Goal: Information Seeking & Learning: Learn about a topic

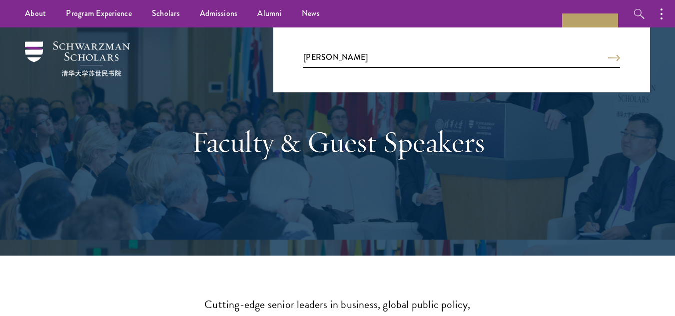
type input "[PERSON_NAME]"
click at [608, 54] on button "Search" at bounding box center [614, 57] width 12 height 7
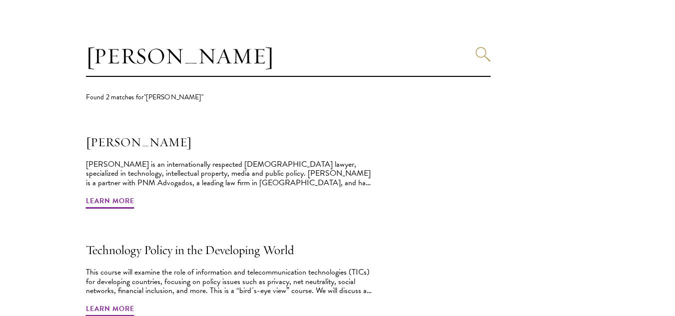
scroll to position [277, 0]
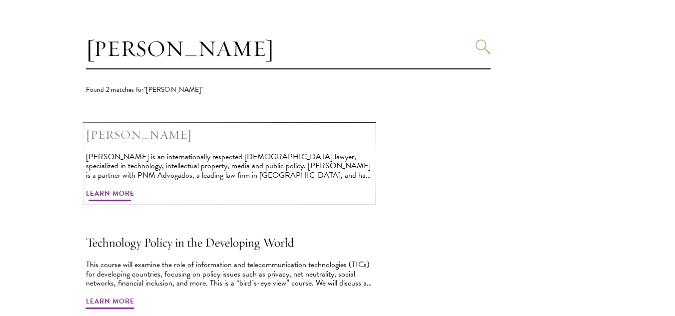
click at [128, 193] on span "Learn More" at bounding box center [110, 194] width 48 height 15
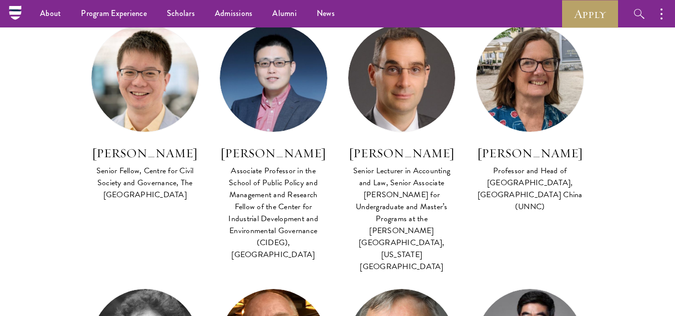
scroll to position [480, 0]
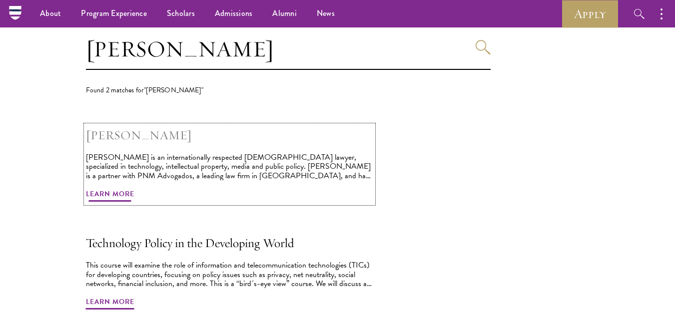
click at [139, 131] on h2 "[PERSON_NAME]" at bounding box center [229, 135] width 287 height 20
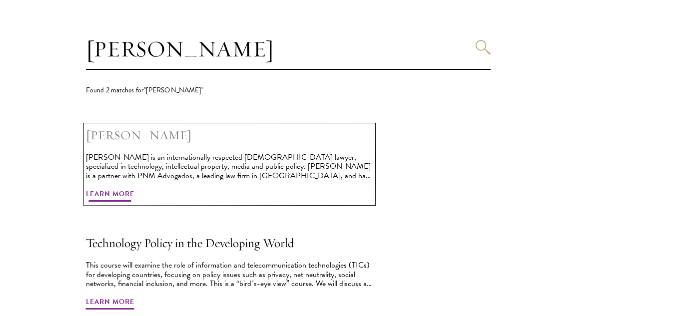
scroll to position [277, 0]
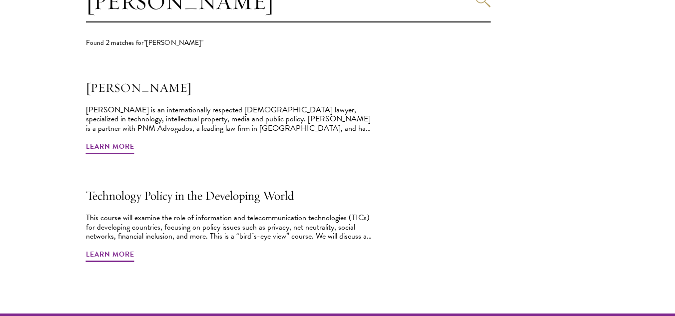
scroll to position [327, 0]
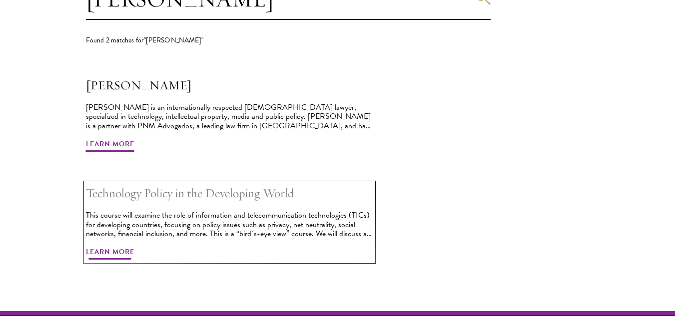
click at [251, 211] on div "This course will examine the role of information and telecommunication technolo…" at bounding box center [229, 224] width 287 height 27
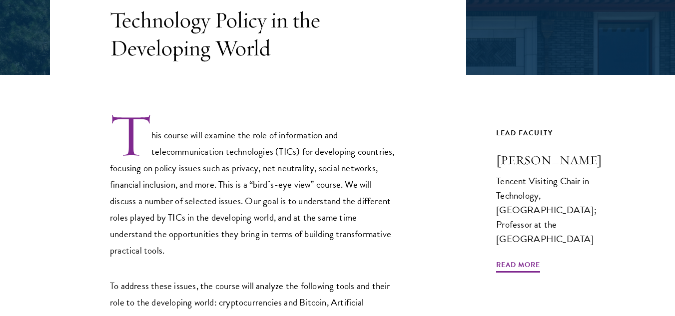
scroll to position [235, 0]
click at [522, 258] on span "Read More" at bounding box center [518, 265] width 44 height 15
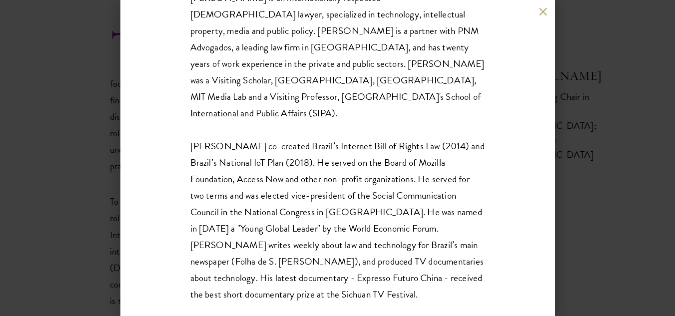
scroll to position [320, 0]
click at [544, 12] on button at bounding box center [543, 11] width 8 height 8
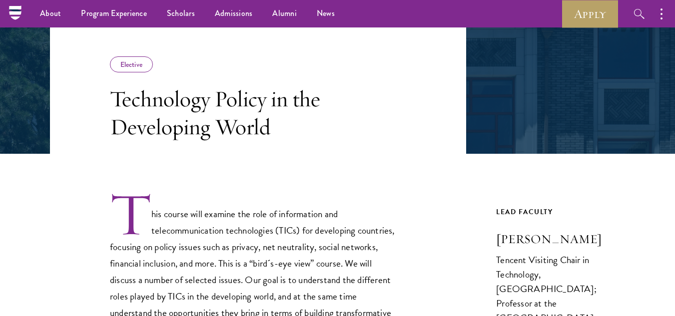
scroll to position [155, 0]
